Goal: Find specific page/section: Find specific page/section

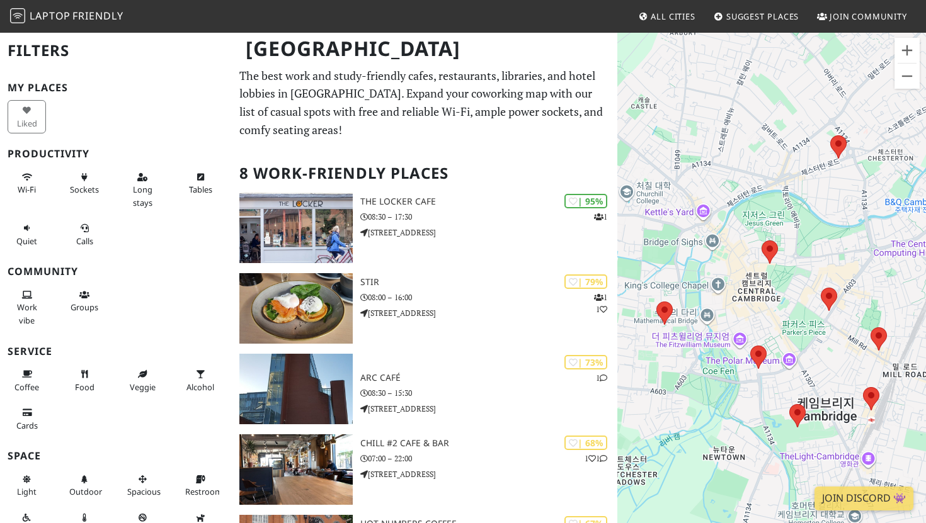
scroll to position [29, 0]
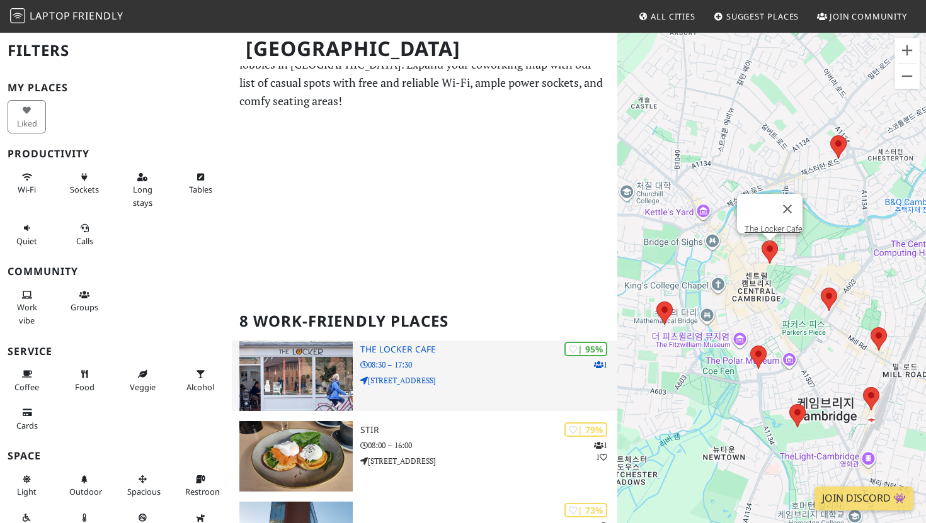
click at [394, 348] on h3 "The Locker Cafe" at bounding box center [488, 349] width 257 height 11
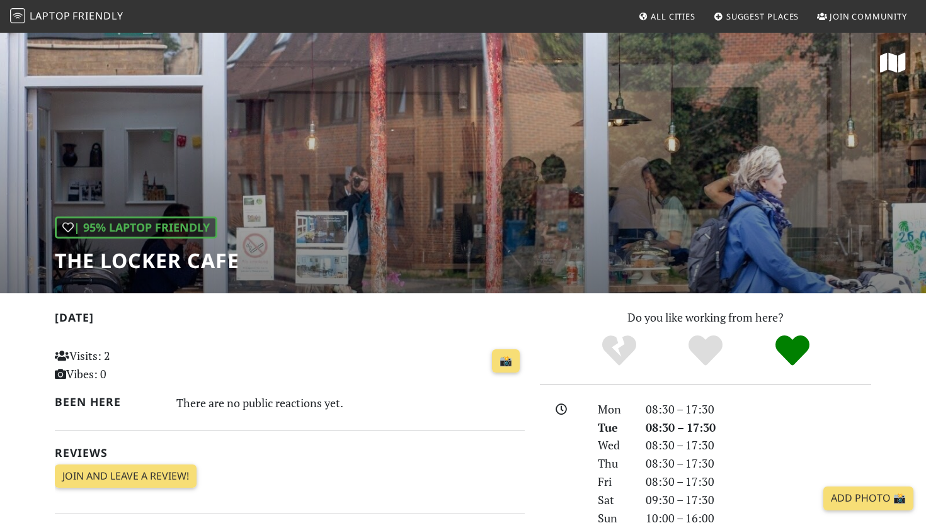
click at [452, 225] on div "| 95% Laptop Friendly The Locker Cafe" at bounding box center [463, 162] width 926 height 262
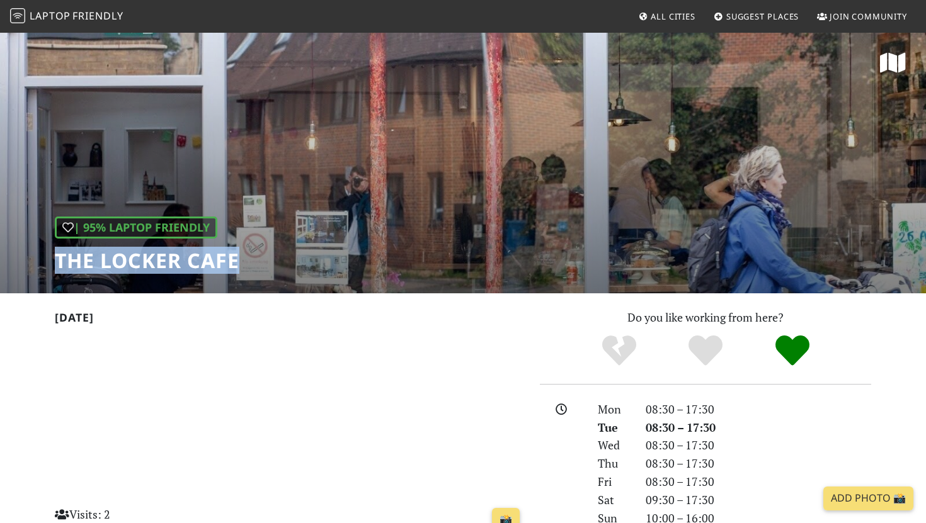
drag, startPoint x: 54, startPoint y: 263, endPoint x: 245, endPoint y: 253, distance: 191.1
click at [245, 253] on div "| 95% Laptop Friendly The Locker Cafe" at bounding box center [463, 162] width 926 height 262
copy h1 "The Locker Cafe"
